Goal: Task Accomplishment & Management: Use online tool/utility

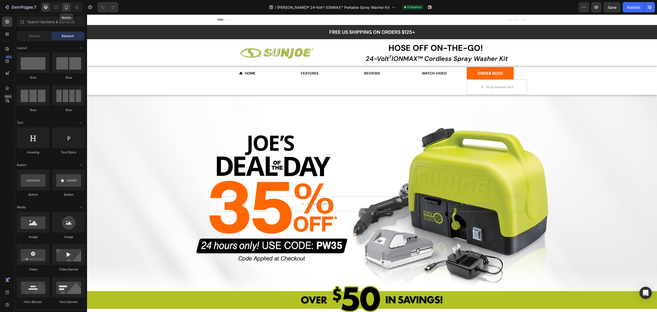
click at [67, 8] on icon at bounding box center [66, 7] width 5 height 5
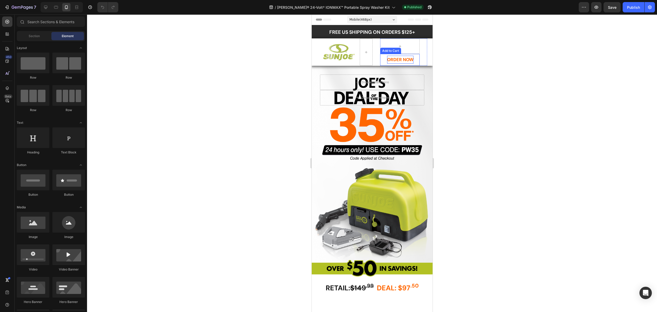
click at [409, 64] on div "ORDER NOW" at bounding box center [400, 60] width 26 height 8
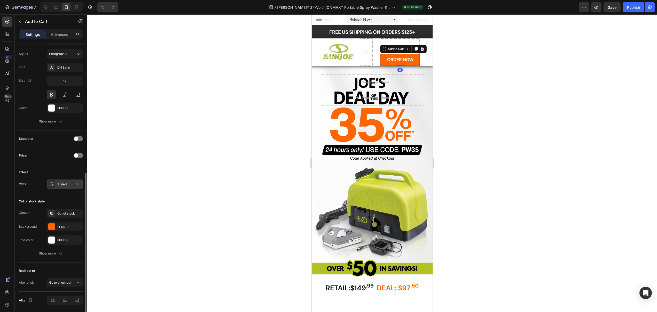
scroll to position [270, 0]
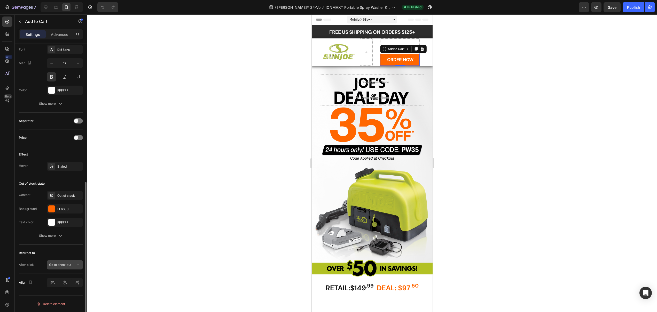
click at [68, 265] on span "Go to checkout" at bounding box center [60, 265] width 22 height 4
click at [65, 249] on div "Open page" at bounding box center [59, 253] width 42 height 10
click at [76, 278] on icon "button" at bounding box center [77, 278] width 4 height 4
click at [68, 279] on div "Add..." at bounding box center [69, 278] width 24 height 5
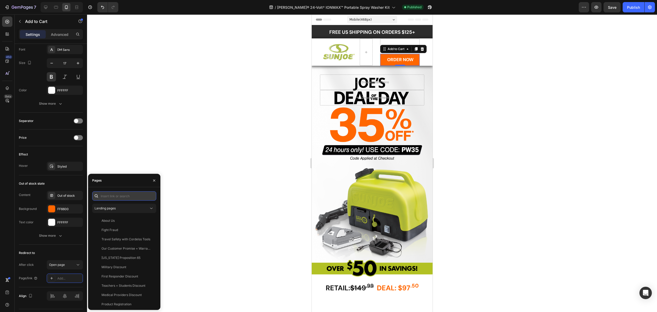
click at [131, 197] on input "text" at bounding box center [124, 196] width 64 height 9
paste input "[URL][DOMAIN_NAME]"
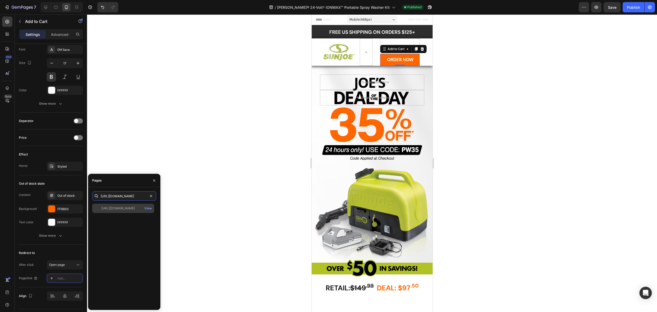
type input "[URL][DOMAIN_NAME]"
click at [129, 211] on div "[URL][DOMAIN_NAME] View" at bounding box center [123, 208] width 62 height 9
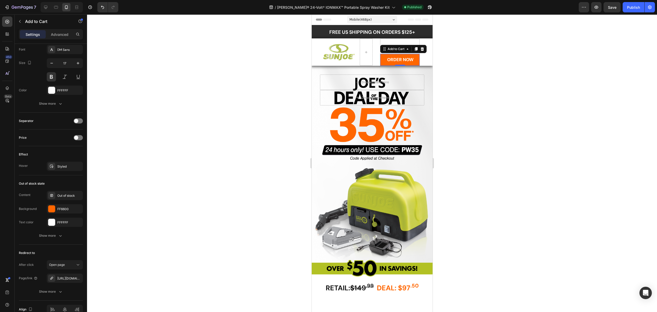
click at [201, 205] on div at bounding box center [372, 163] width 570 height 298
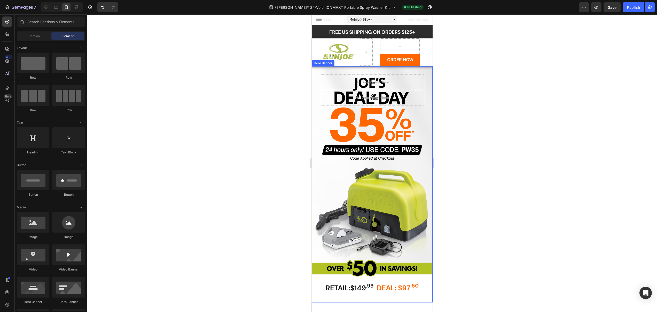
scroll to position [252, 0]
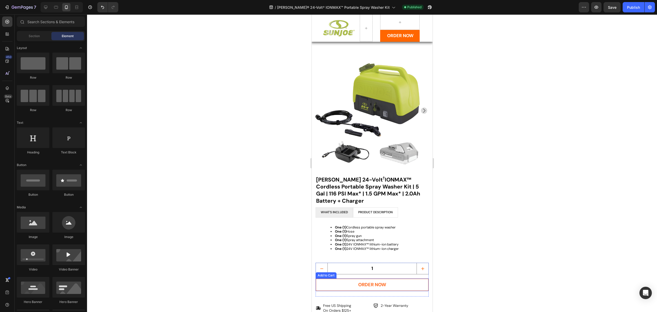
click at [384, 279] on button "ORDER NOW" at bounding box center [371, 285] width 113 height 13
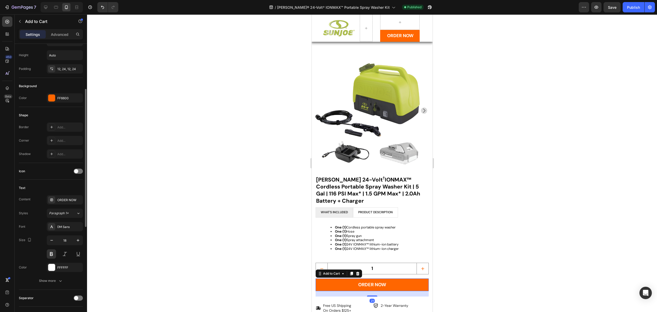
scroll to position [297, 0]
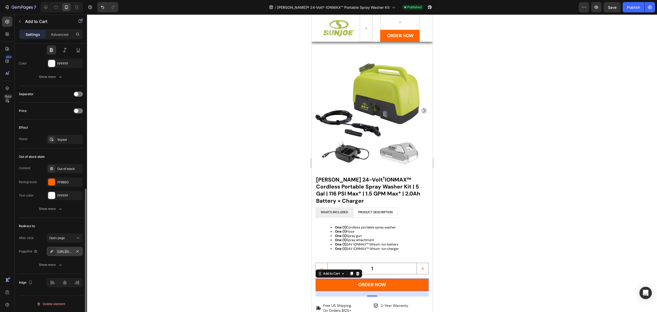
click at [68, 251] on div "[URL][DOMAIN_NAME]" at bounding box center [64, 252] width 15 height 5
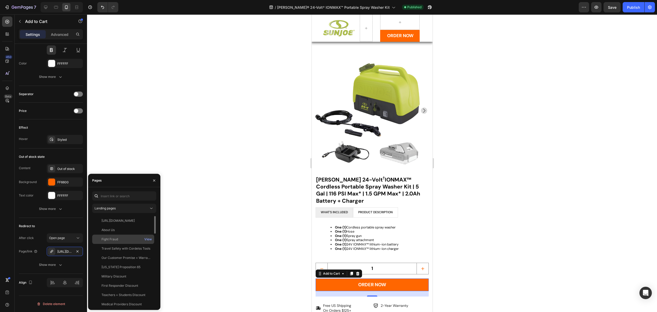
scroll to position [93, 0]
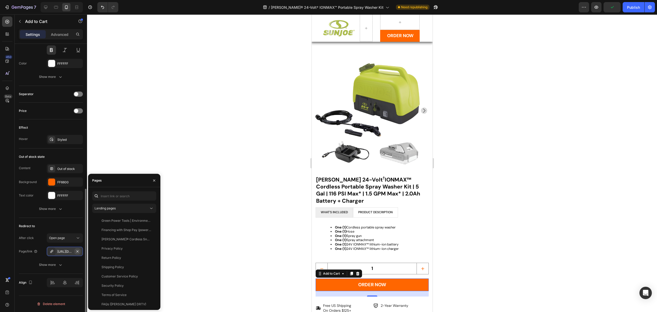
click at [76, 251] on icon "button" at bounding box center [77, 252] width 4 height 4
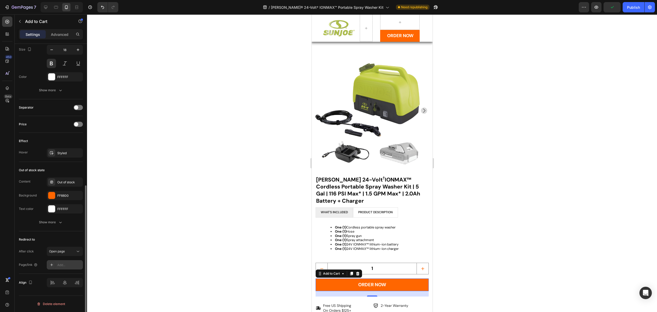
click at [62, 262] on div "Add..." at bounding box center [65, 264] width 36 height 9
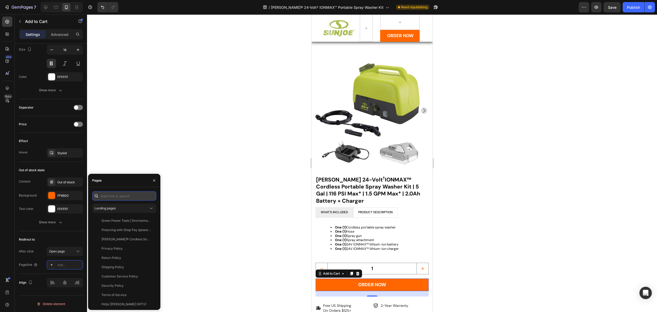
paste input "[URL][DOMAIN_NAME]"
type input "[URL][DOMAIN_NAME]"
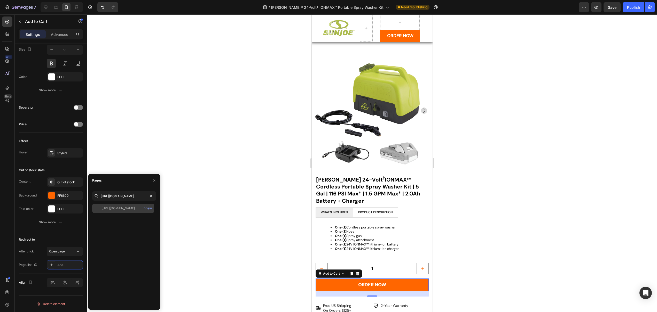
click at [123, 205] on div "[URL][DOMAIN_NAME] View" at bounding box center [123, 208] width 62 height 9
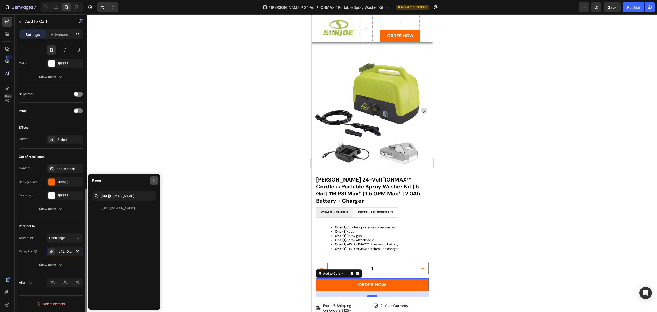
click at [155, 179] on icon "button" at bounding box center [154, 181] width 4 height 4
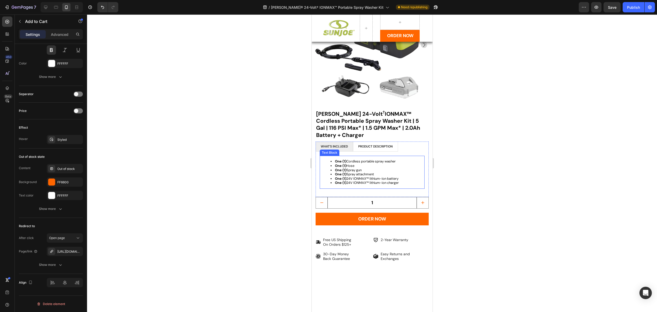
scroll to position [1198, 0]
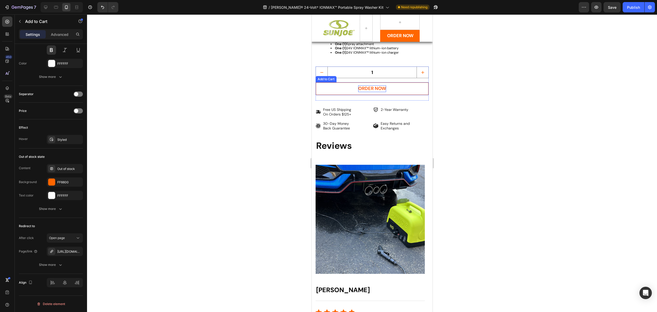
click at [363, 87] on div "ORDER NOW" at bounding box center [372, 88] width 28 height 6
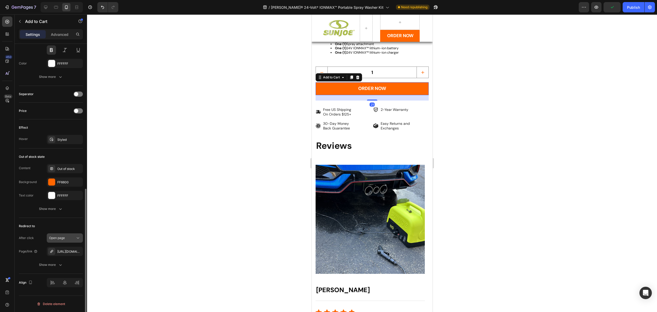
drag, startPoint x: 78, startPoint y: 251, endPoint x: 70, endPoint y: 254, distance: 7.9
click at [0, 0] on icon "button" at bounding box center [0, 0] width 0 height 0
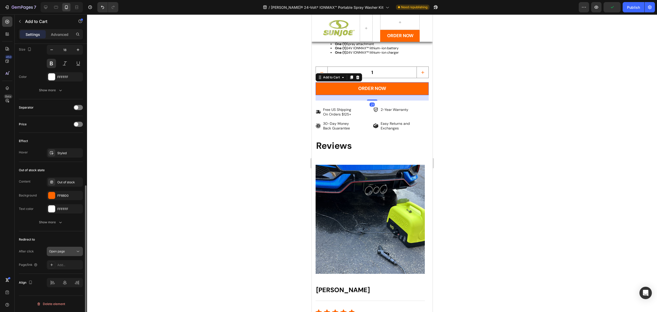
scroll to position [283, 0]
click at [66, 253] on div "Open page" at bounding box center [62, 251] width 26 height 5
click at [58, 291] on span "Open page" at bounding box center [57, 293] width 16 height 5
click at [60, 266] on div "Add..." at bounding box center [69, 265] width 24 height 5
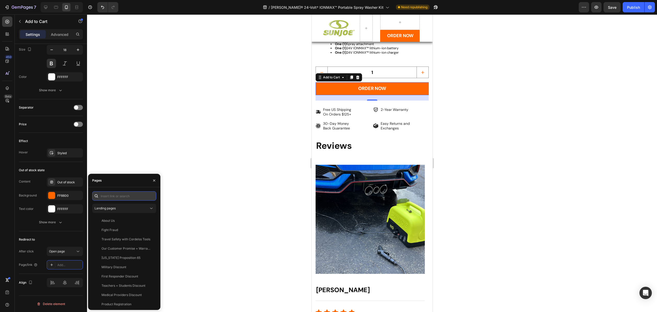
click at [110, 195] on input "text" at bounding box center [124, 196] width 64 height 9
paste input "[URL][DOMAIN_NAME]"
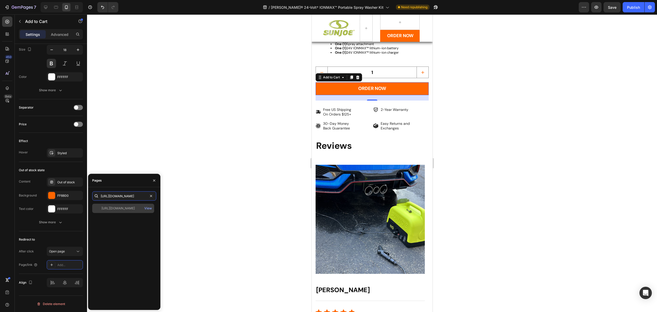
scroll to position [0, 15]
type input "[URL][DOMAIN_NAME]"
click at [118, 208] on div "[URL][DOMAIN_NAME]" at bounding box center [117, 208] width 33 height 5
click at [224, 203] on div at bounding box center [372, 163] width 570 height 298
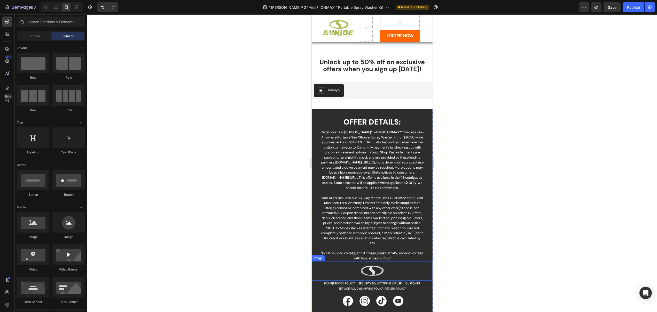
scroll to position [1738, 0]
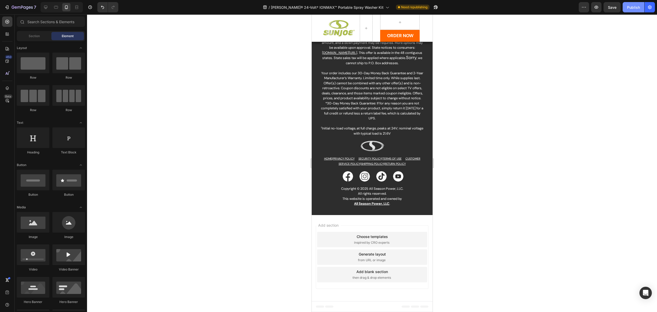
click at [632, 9] on div "Publish" at bounding box center [633, 7] width 13 height 5
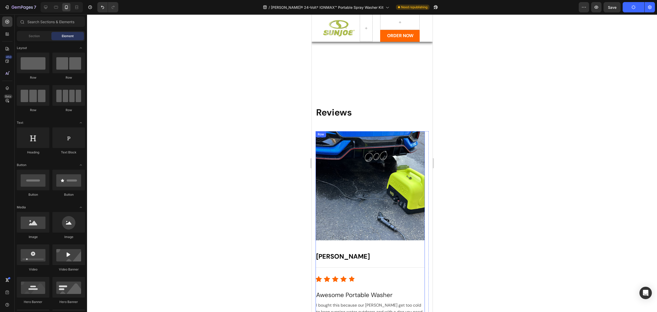
scroll to position [1226, 0]
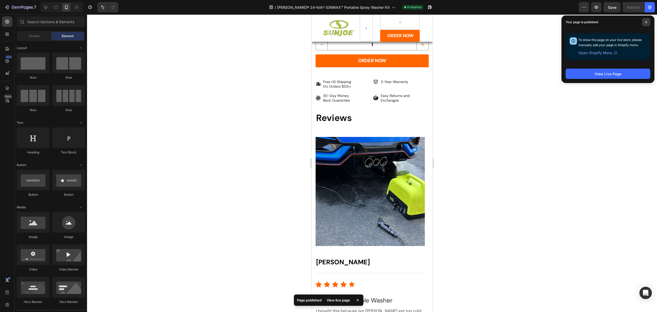
click at [646, 22] on icon at bounding box center [646, 22] width 2 height 2
